Goal: Task Accomplishment & Management: Manage account settings

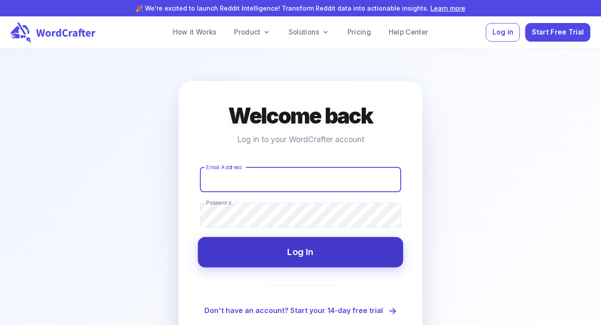
type input "[EMAIL_ADDRESS][DOMAIN_NAME]"
click at [306, 257] on button "Log In" at bounding box center [300, 252] width 205 height 30
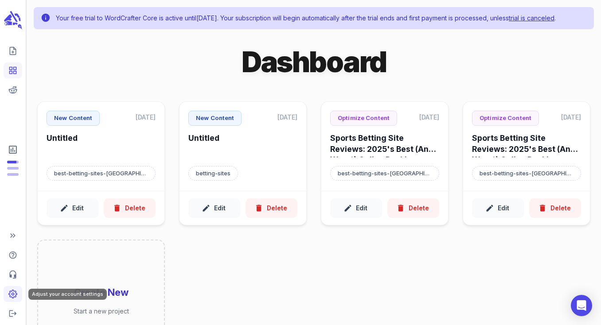
click at [14, 295] on circle "Adjust your account settings" at bounding box center [13, 294] width 2 height 2
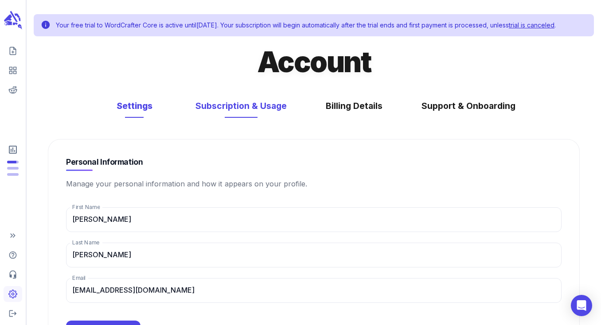
click at [258, 112] on button "Subscription & Usage" at bounding box center [241, 105] width 109 height 23
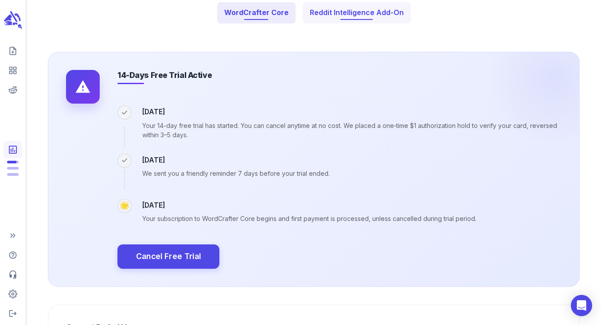
scroll to position [98, 0]
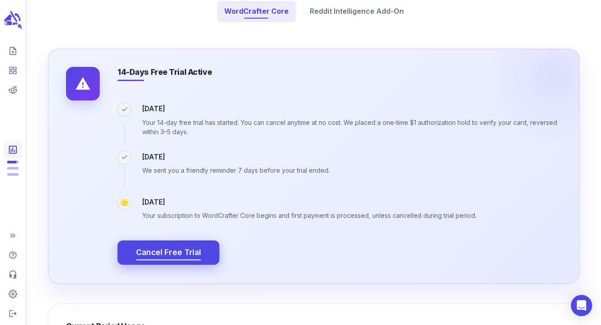
click at [172, 253] on span "Cancel Free Trial" at bounding box center [168, 253] width 65 height 14
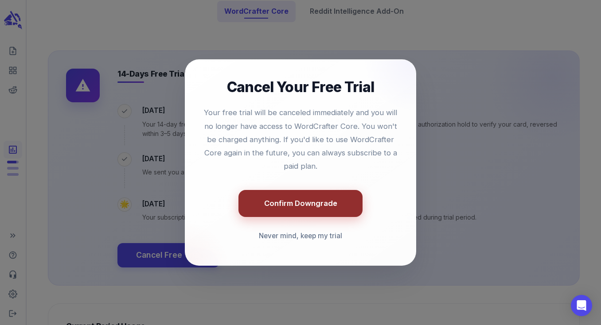
click at [304, 198] on button "Confirm Downgrade" at bounding box center [300, 203] width 124 height 27
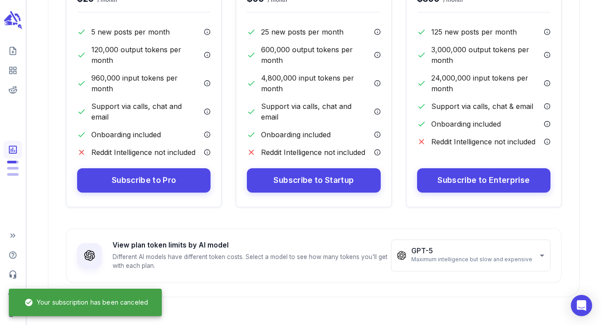
scroll to position [0, 0]
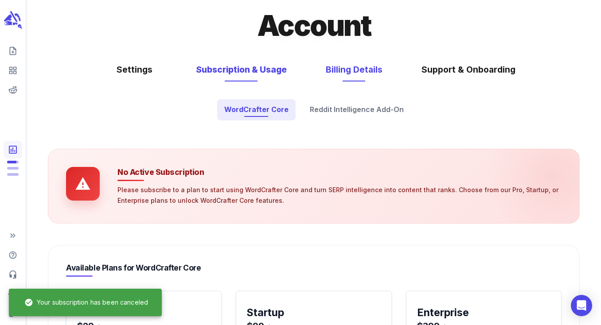
click at [344, 77] on button "Billing Details" at bounding box center [354, 69] width 74 height 23
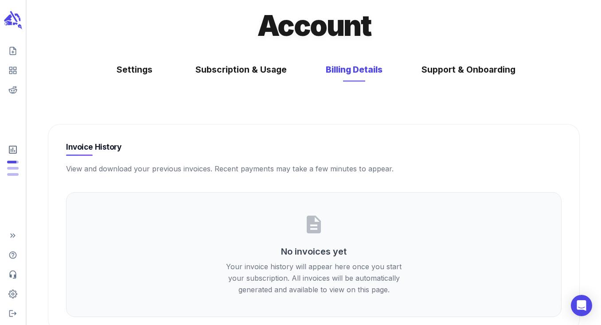
scroll to position [35, 0]
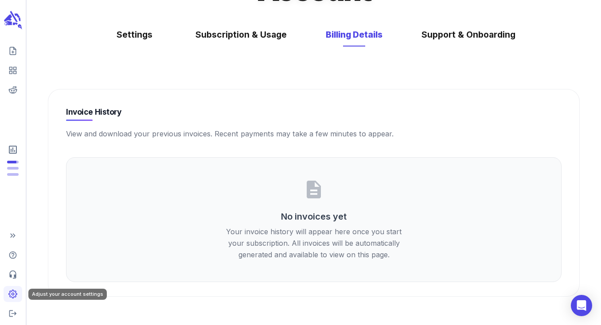
click at [16, 294] on icon "Adjust your account settings" at bounding box center [12, 294] width 9 height 9
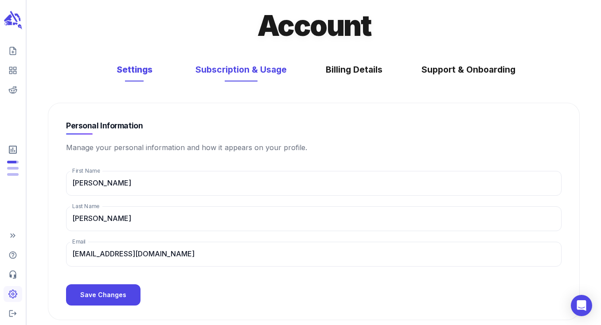
click at [245, 76] on button "Subscription & Usage" at bounding box center [241, 69] width 109 height 23
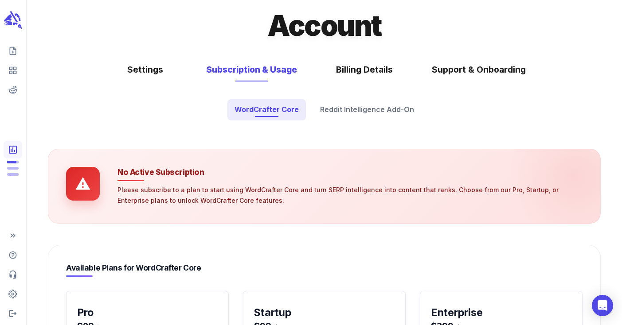
click at [132, 127] on main "Account Settings Subscription & Usage Billing Details Support & Onboarding Word…" at bounding box center [324, 321] width 595 height 642
